Goal: Navigation & Orientation: Find specific page/section

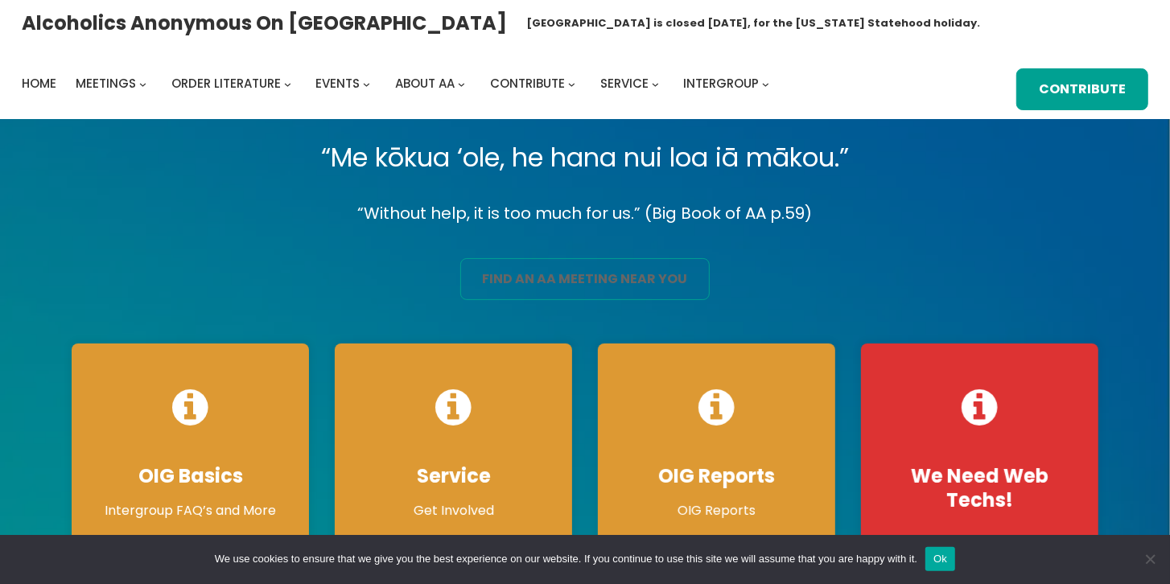
click at [577, 286] on link "find an aa meeting near you" at bounding box center [585, 279] width 250 height 42
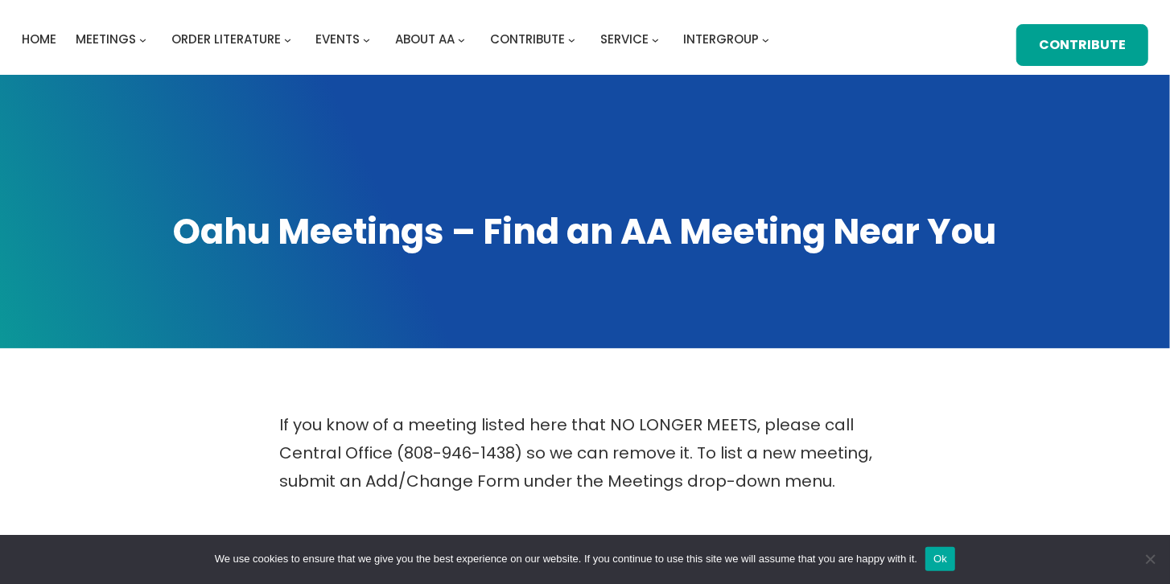
scroll to position [46, 0]
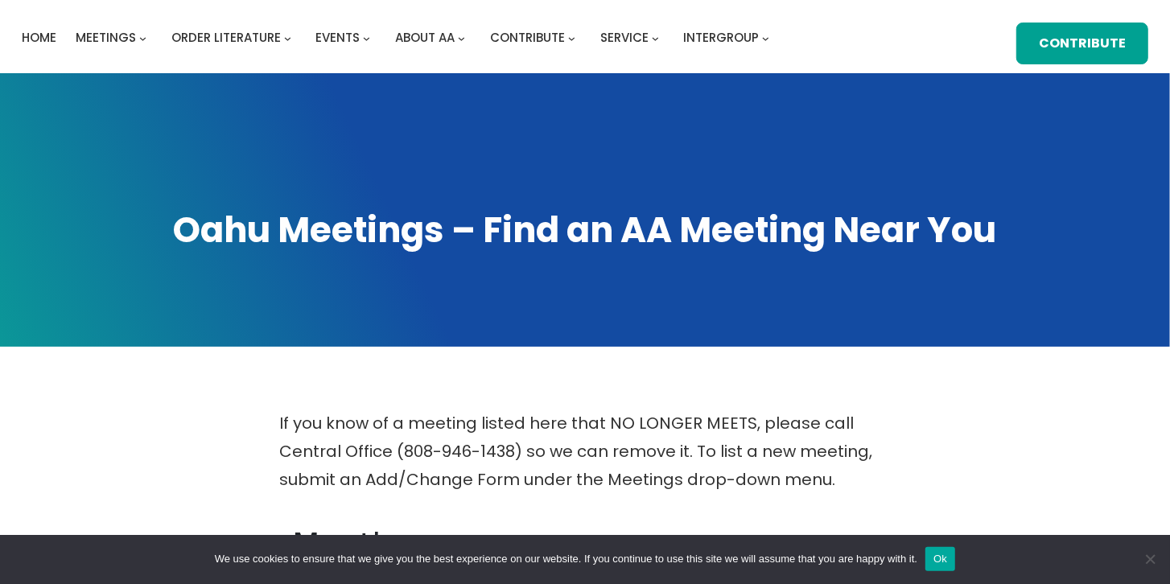
click at [938, 554] on button "Ok" at bounding box center [940, 559] width 30 height 24
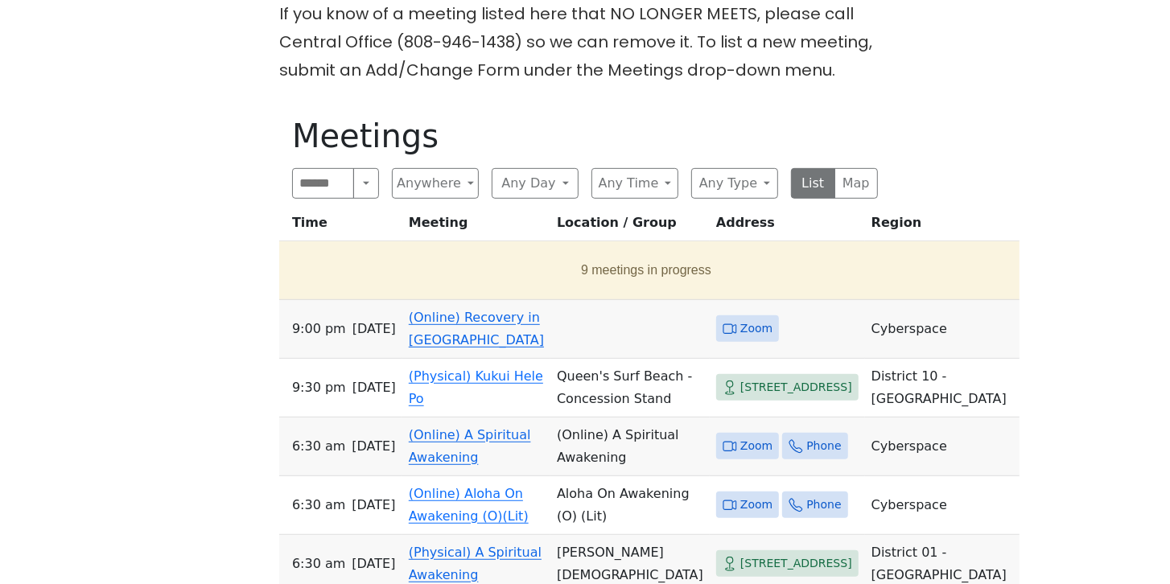
scroll to position [414, 0]
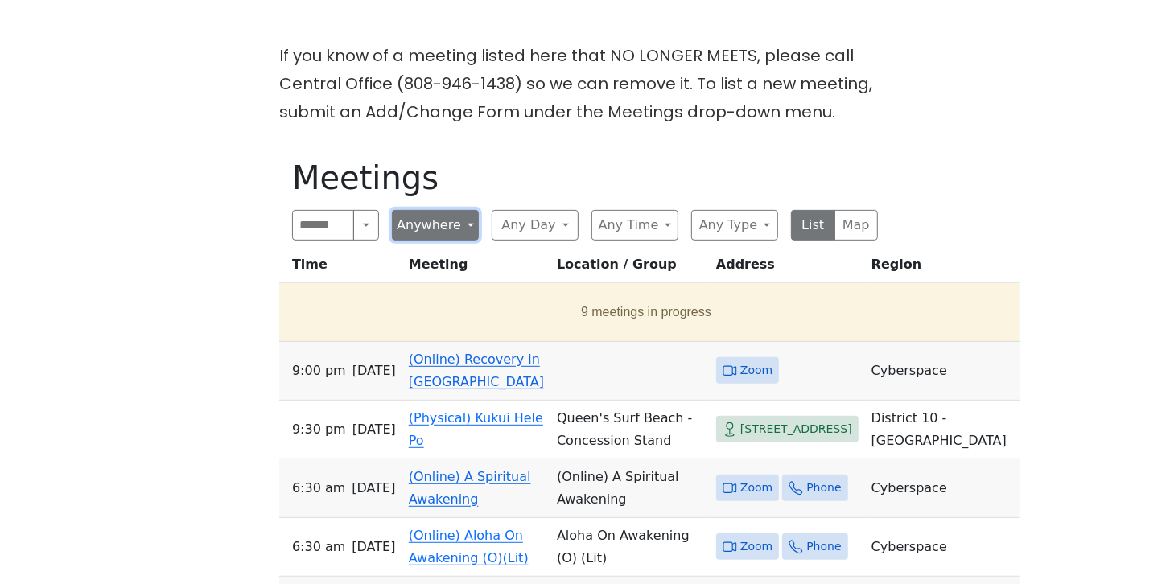
click at [467, 229] on button "Anywhere" at bounding box center [435, 225] width 87 height 31
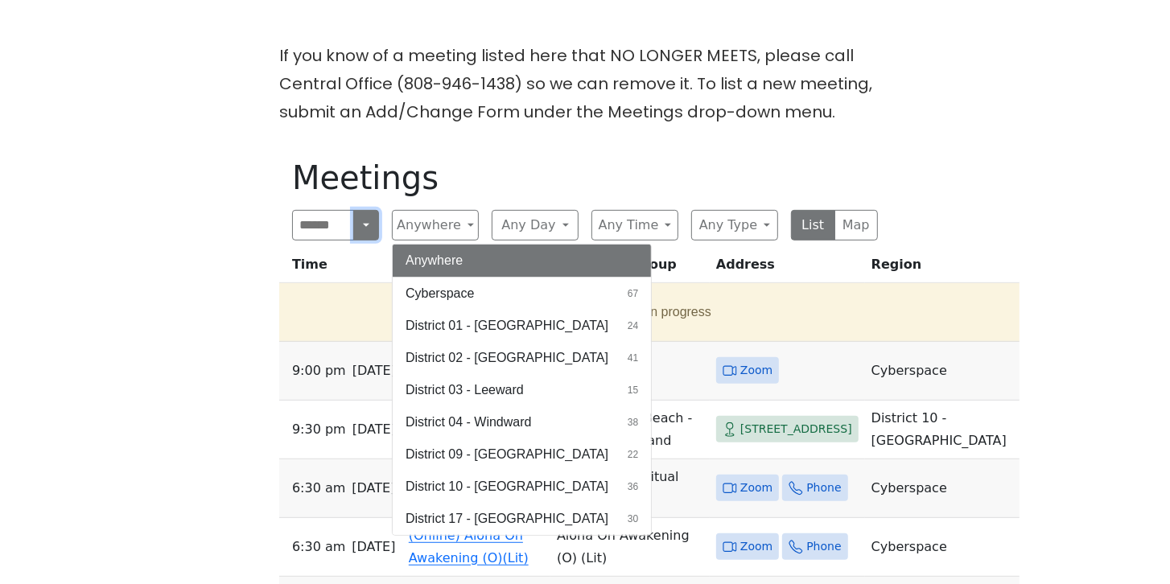
click at [361, 229] on button "Search" at bounding box center [366, 225] width 26 height 31
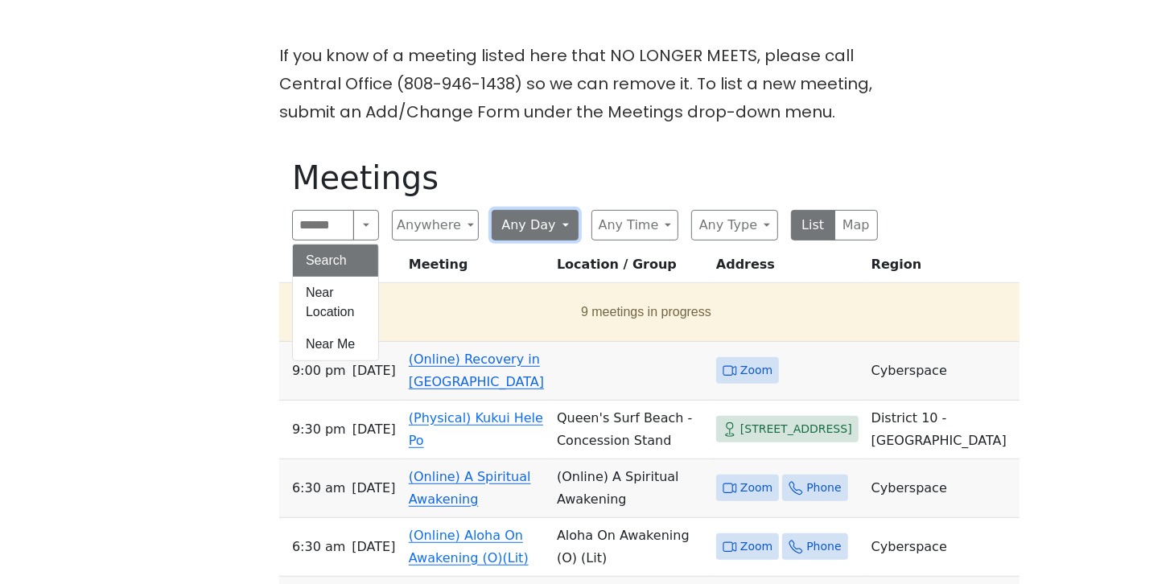
click at [570, 233] on button "Any Day" at bounding box center [535, 225] width 87 height 31
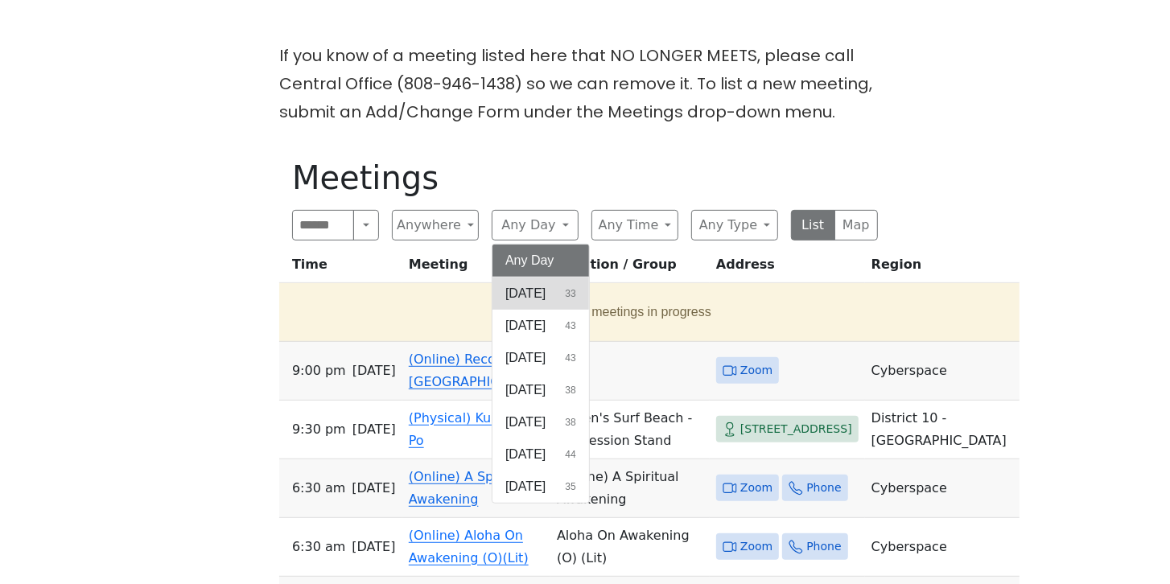
click at [550, 291] on button "[DATE] 33" at bounding box center [540, 294] width 97 height 32
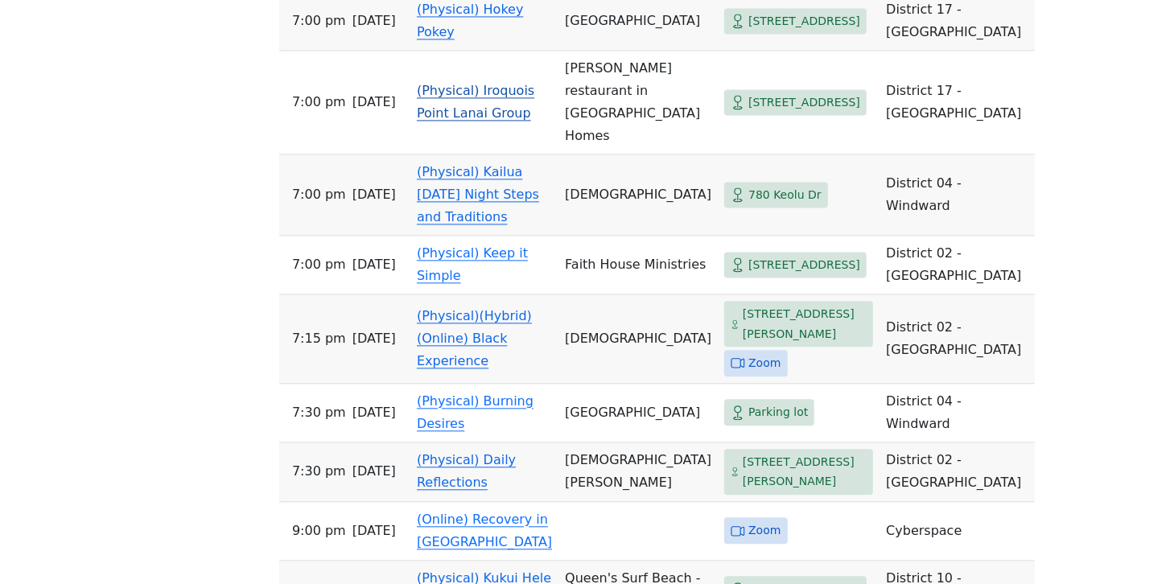
scroll to position [2299, 0]
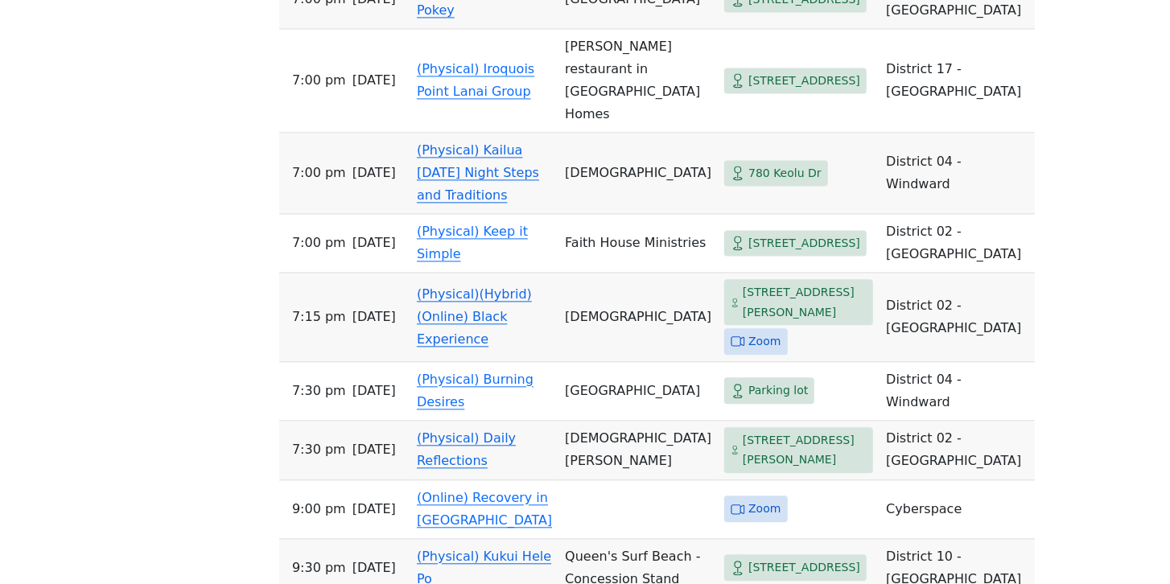
click at [444, 347] on link "(Physical)(Hybrid)(Online) Black Experience" at bounding box center [474, 316] width 115 height 60
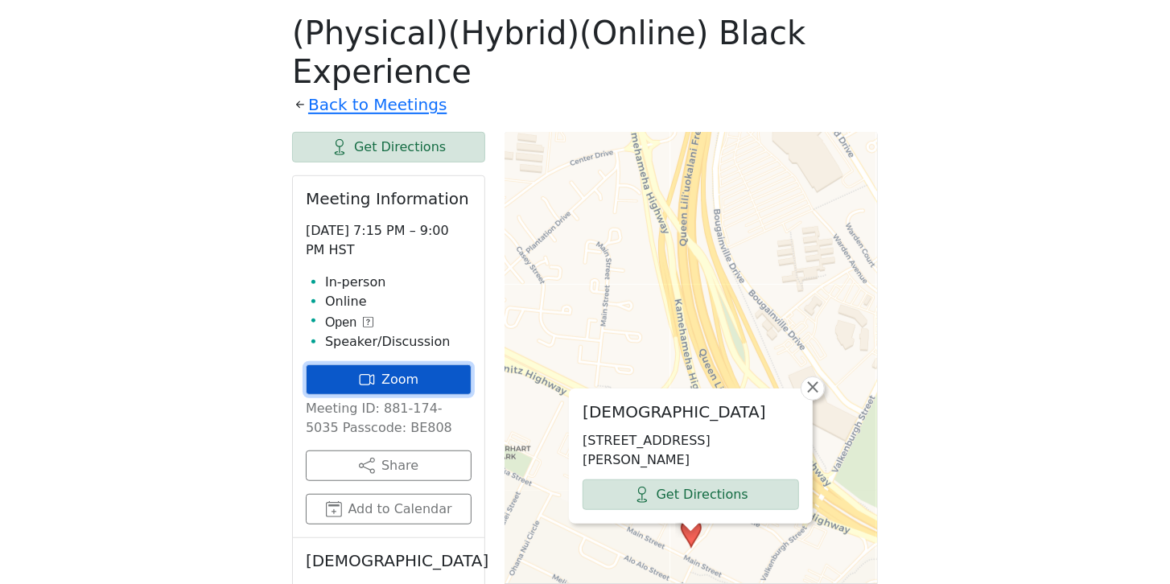
click at [374, 374] on icon at bounding box center [371, 379] width 5 height 10
